Goal: Task Accomplishment & Management: Manage account settings

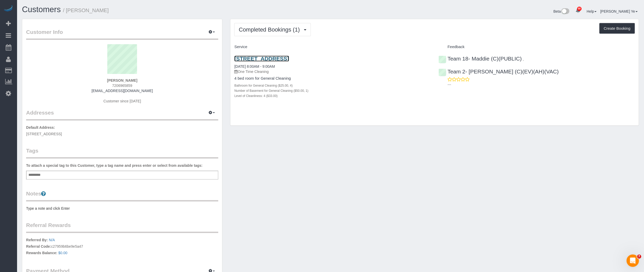
click at [268, 58] on link "816 W Lill Ave, Chicago, IL 60614" at bounding box center [261, 59] width 55 height 6
click at [275, 58] on link "816 W Lill Ave, Chicago, IL 60614" at bounding box center [261, 59] width 55 height 6
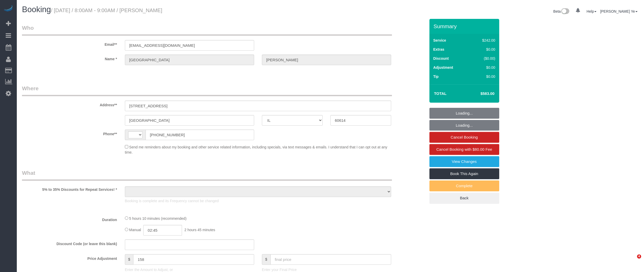
select select "IL"
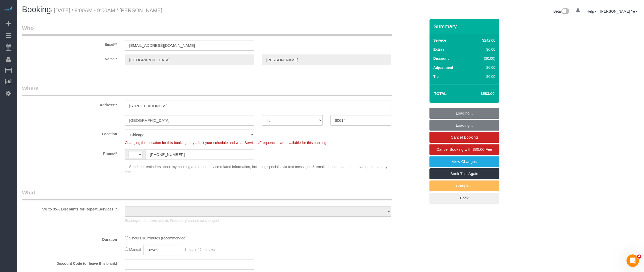
select select "string:[GEOGRAPHIC_DATA]"
select select "object:570"
select select "string:fspay-cc9fe6e2-2fe7-4ca0-87f3-4dbfa12a1b9f"
select select "512"
select select "4"
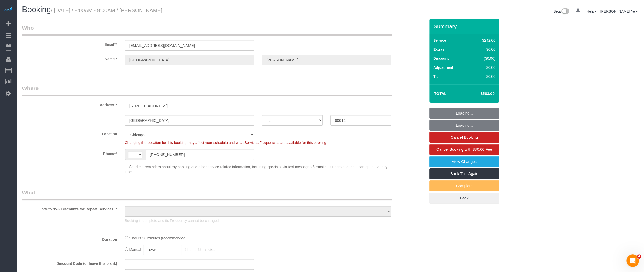
select select "1"
select select "4"
select select "spot1"
select select "number:1"
select select "number:58"
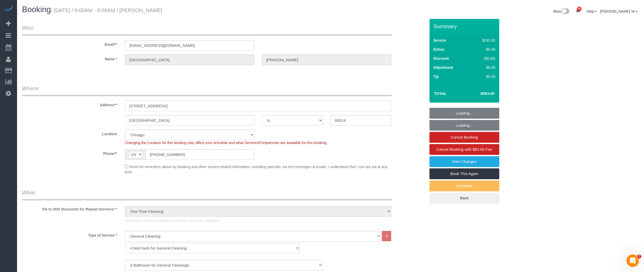
select select "number:139"
select select "number:104"
select select "4"
select select "1"
select select "4"
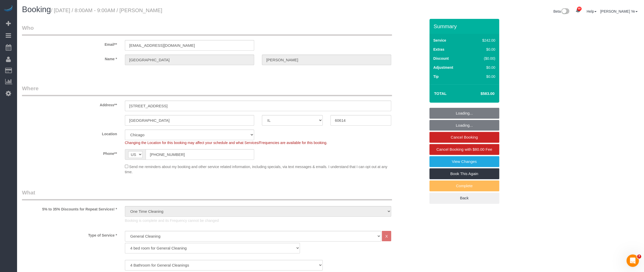
select select "object:1354"
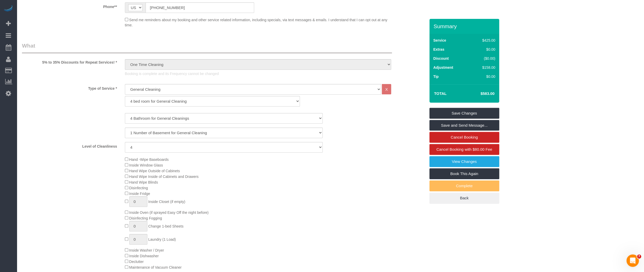
scroll to position [148, 0]
click at [469, 175] on link "Book This Again" at bounding box center [465, 173] width 70 height 11
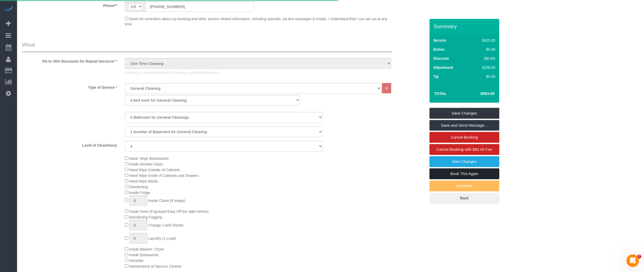
select select "IL"
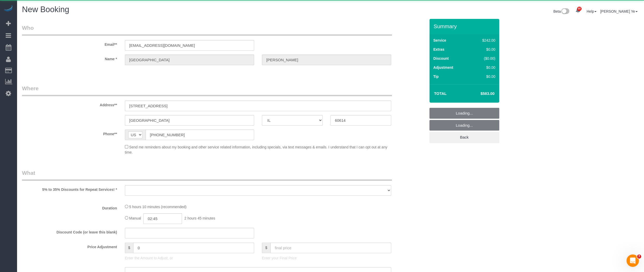
select select "string:fspay-cc9fe6e2-2fe7-4ca0-87f3-4dbfa12a1b9f"
select select "number:1"
select select "number:58"
select select "number:139"
select select "number:104"
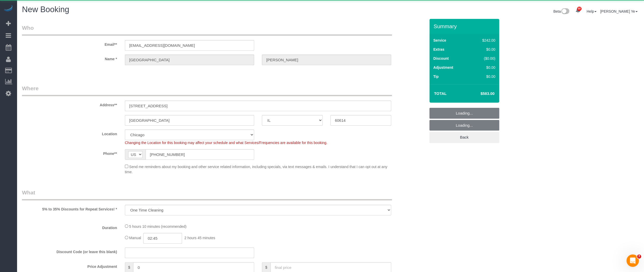
select select "object:2149"
select select "512"
select select "4"
select select "1"
select select "4"
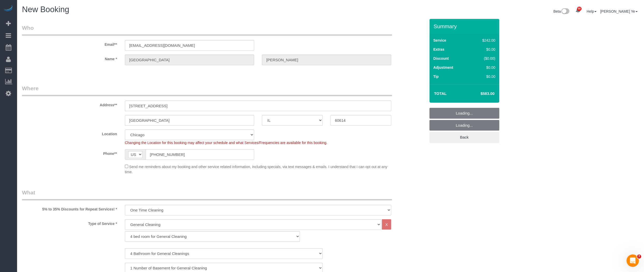
select select "4"
select select "1"
select select "4"
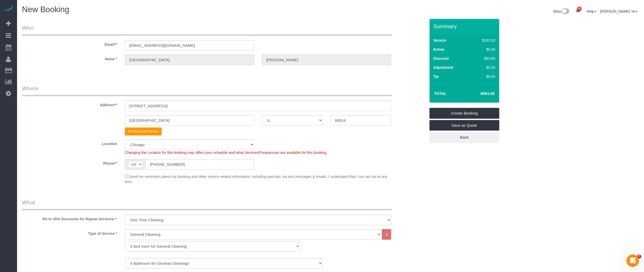
select select "object:2230"
select select "4"
select select "1"
select select "4"
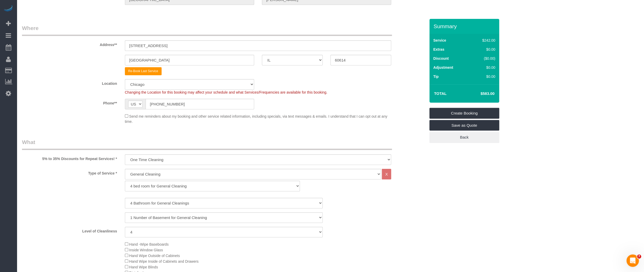
scroll to position [68, 0]
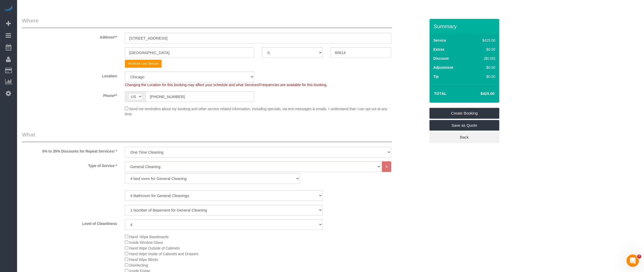
click at [145, 150] on select "One Time Cleaning Weekly Cleaning (35% Discount) - 35.00% (0% for the First Boo…" at bounding box center [258, 152] width 266 height 11
click at [125, 147] on select "One Time Cleaning Weekly Cleaning (35% Discount) - 35.00% (0% for the First Boo…" at bounding box center [258, 152] width 266 height 11
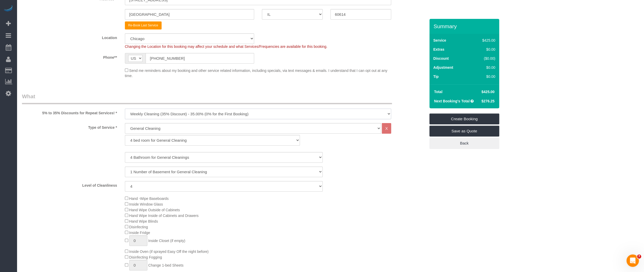
scroll to position [117, 0]
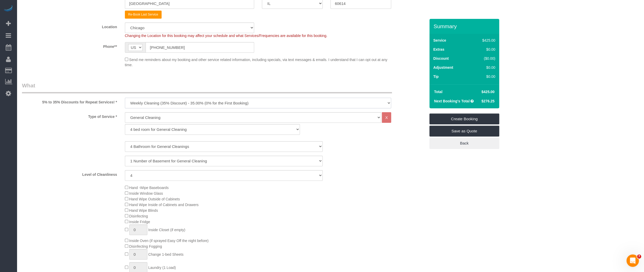
click at [153, 105] on select "One Time Cleaning Weekly Cleaning (35% Discount) - 35.00% (0% for the First Boo…" at bounding box center [258, 103] width 266 height 11
click at [125, 98] on select "One Time Cleaning Weekly Cleaning (35% Discount) - 35.00% (0% for the First Boo…" at bounding box center [258, 103] width 266 height 11
click at [158, 102] on select "One Time Cleaning Weekly Cleaning (35% Discount) - 35.00% (0% for the First Boo…" at bounding box center [258, 103] width 266 height 11
select select "object:2231"
click at [125, 98] on select "One Time Cleaning Weekly Cleaning (35% Discount) - 35.00% (0% for the First Boo…" at bounding box center [258, 103] width 266 height 11
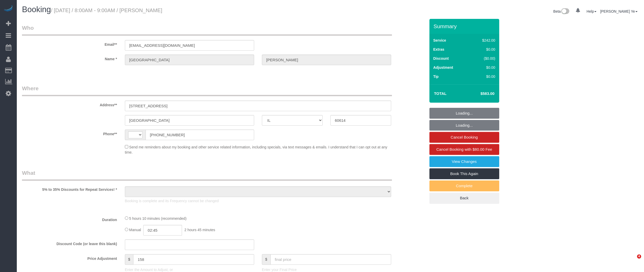
select select "IL"
select select "string:[GEOGRAPHIC_DATA]"
select select "object:815"
select select "string:fspay-cc9fe6e2-2fe7-4ca0-87f3-4dbfa12a1b9f"
select select "512"
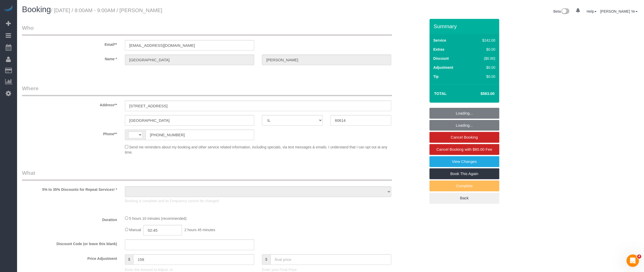
select select "4"
select select "1"
select select "4"
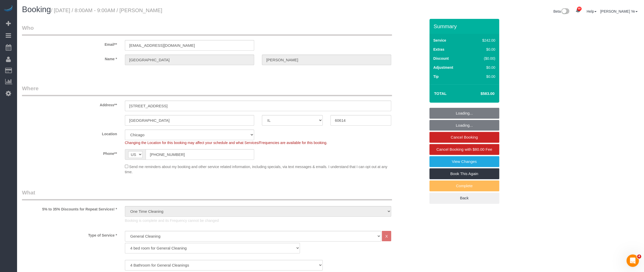
select select "object:1283"
select select "spot1"
select select "number:1"
select select "number:58"
select select "number:139"
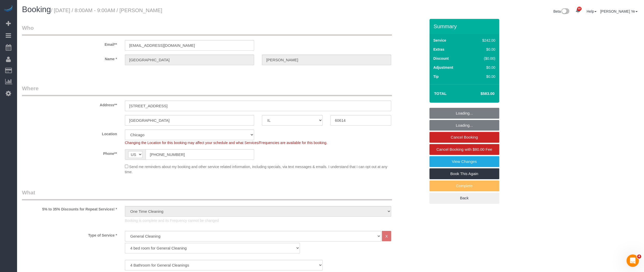
select select "number:104"
select select "4"
select select "1"
select select "4"
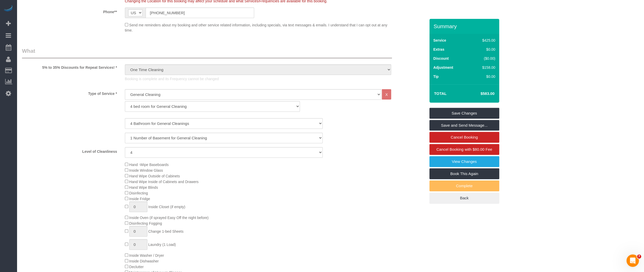
scroll to position [141, 0]
